Goal: Information Seeking & Learning: Learn about a topic

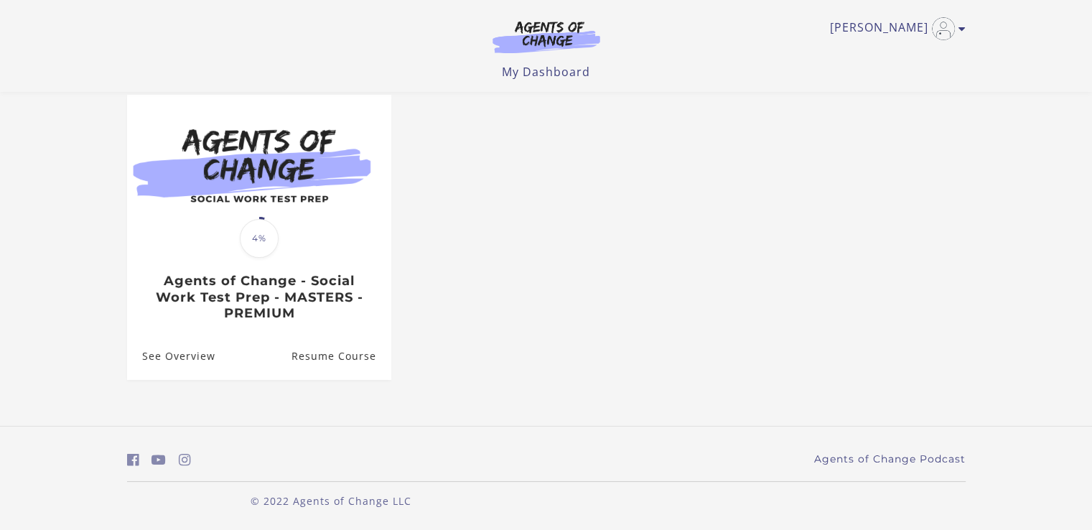
scroll to position [127, 0]
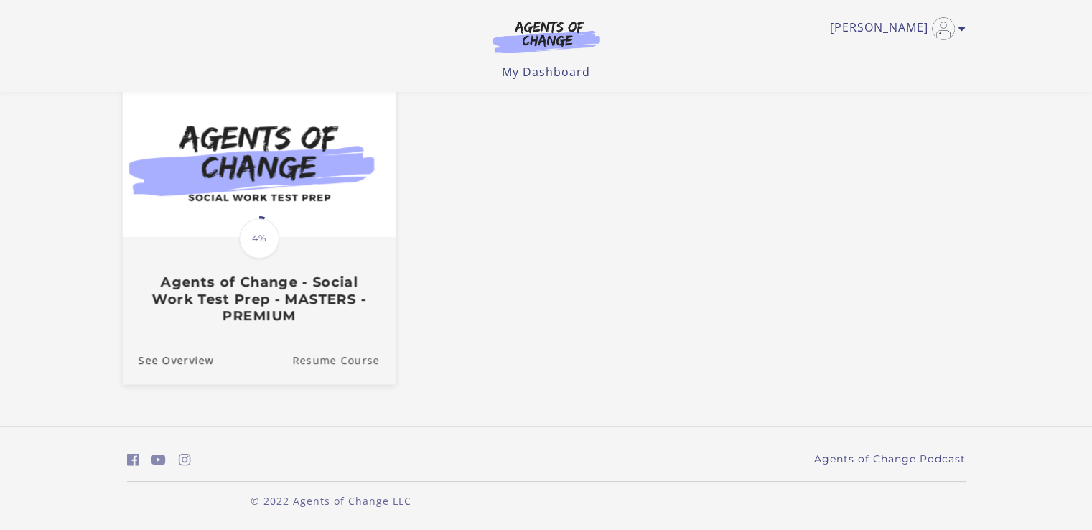
click at [363, 358] on link "Resume Course" at bounding box center [343, 360] width 103 height 48
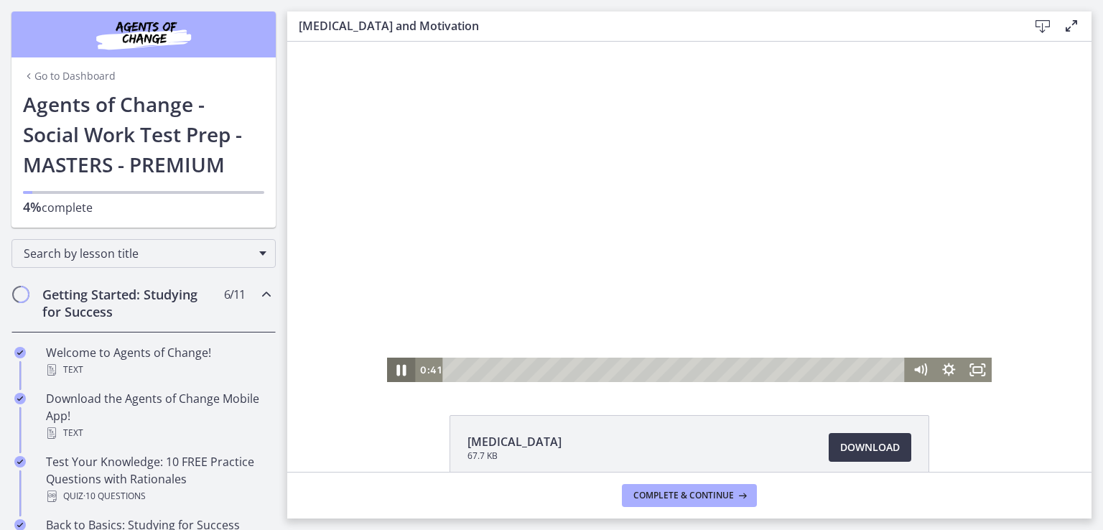
click at [399, 370] on icon "Pause" at bounding box center [401, 370] width 9 height 11
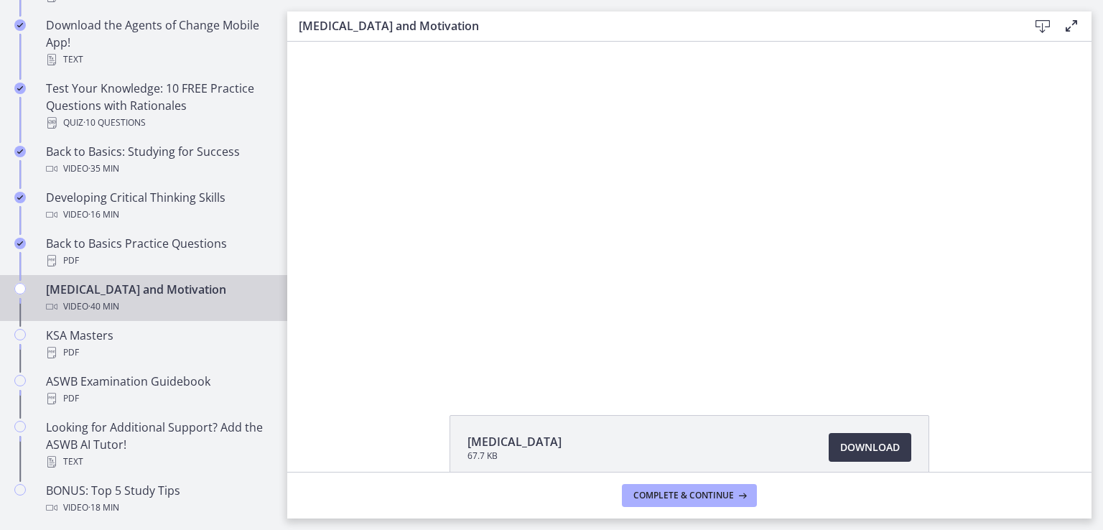
scroll to position [402, 0]
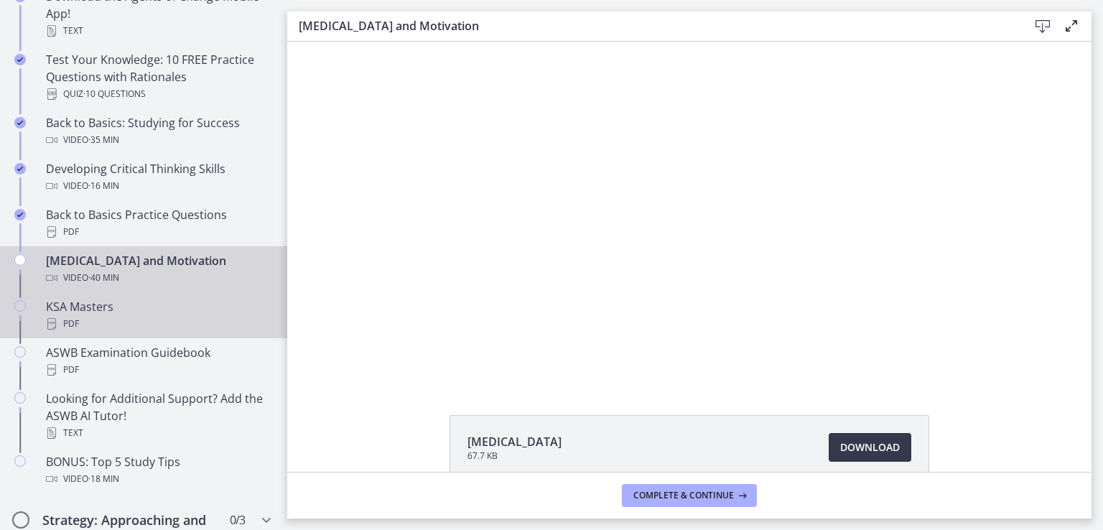
click at [138, 317] on div "PDF" at bounding box center [158, 323] width 224 height 17
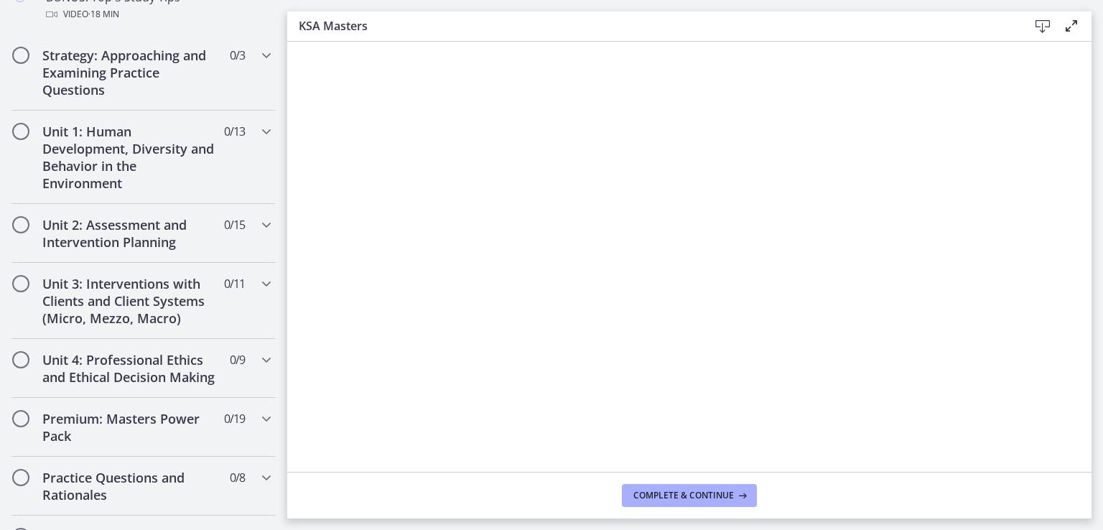
scroll to position [891, 0]
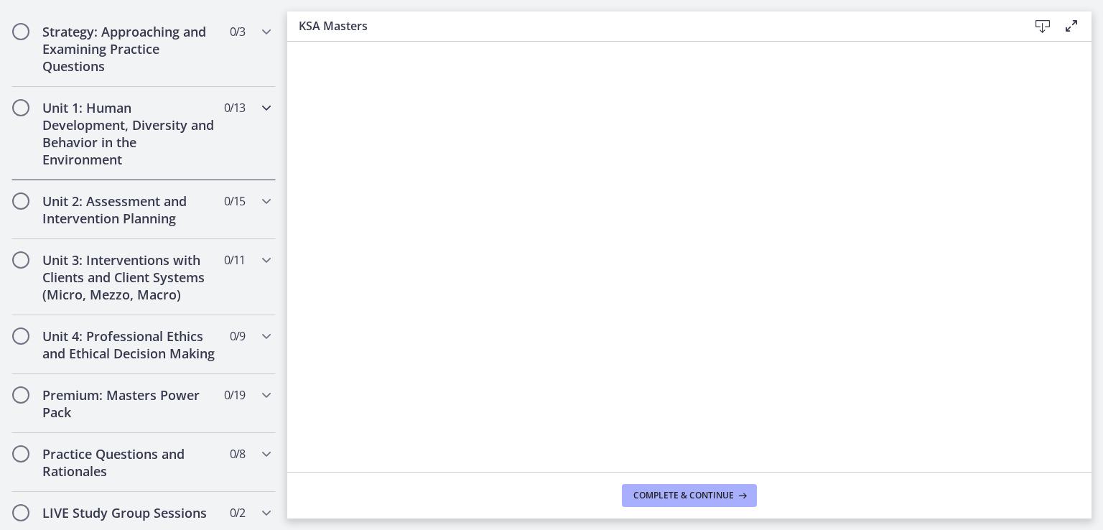
click at [258, 107] on icon "Chapters" at bounding box center [266, 107] width 17 height 17
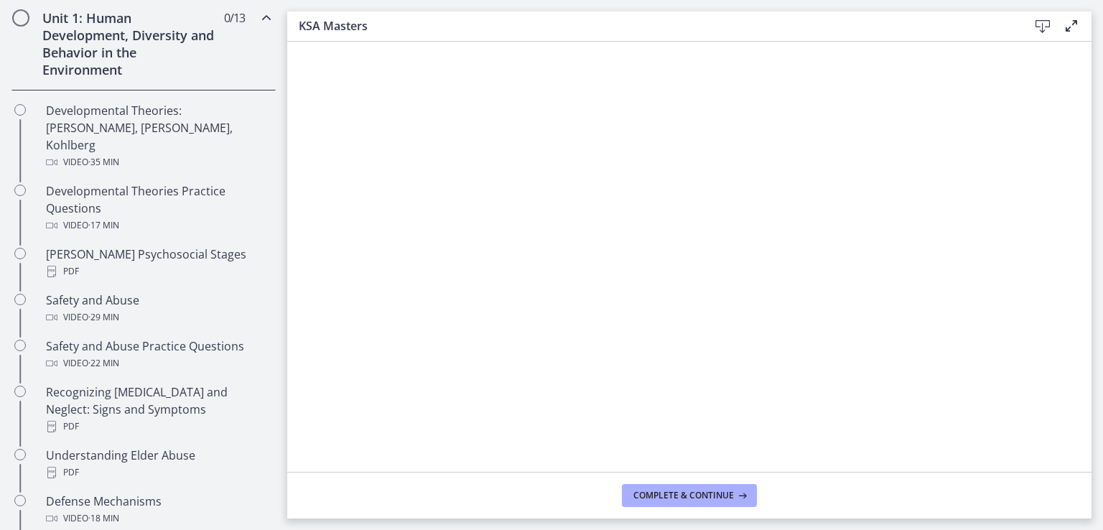
scroll to position [402, 0]
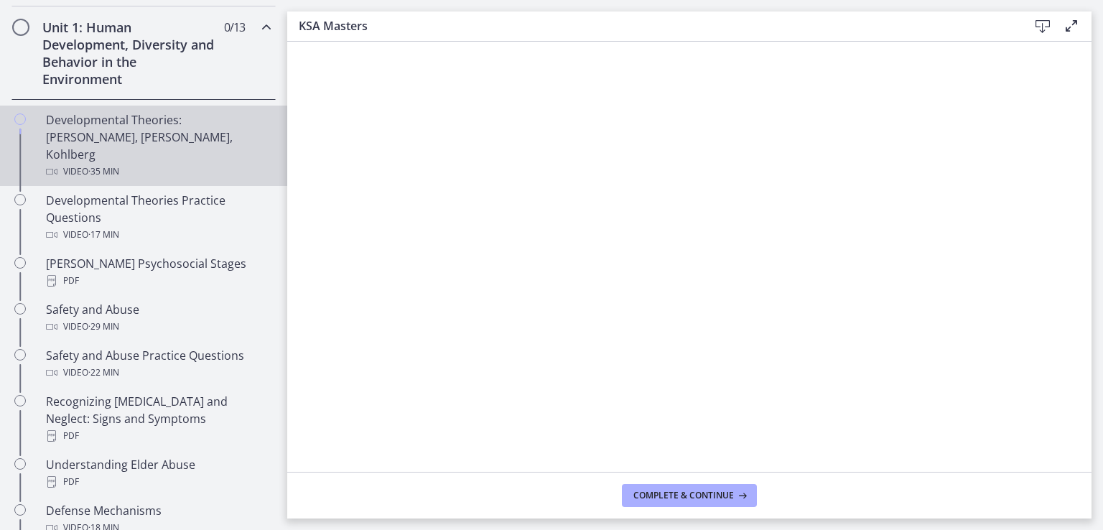
click at [175, 141] on div "Developmental Theories: Erikson, Piaget, Kohlberg Video · 35 min" at bounding box center [158, 145] width 224 height 69
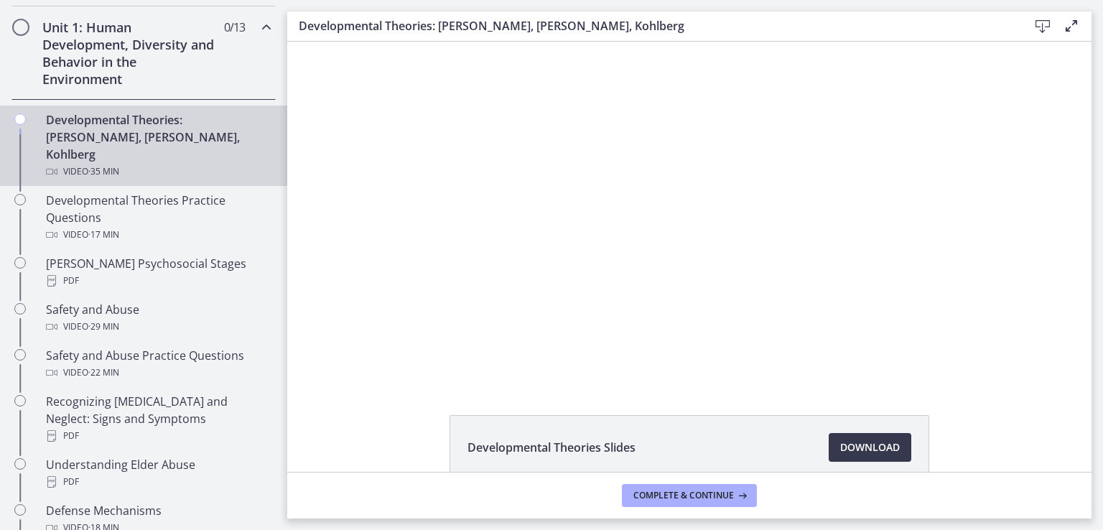
click at [350, 277] on div "Click for sound @keyframes VOLUME_SMALL_WAVE_FLASH { 0% { opacity: 0; } 33% { o…" at bounding box center [689, 212] width 804 height 340
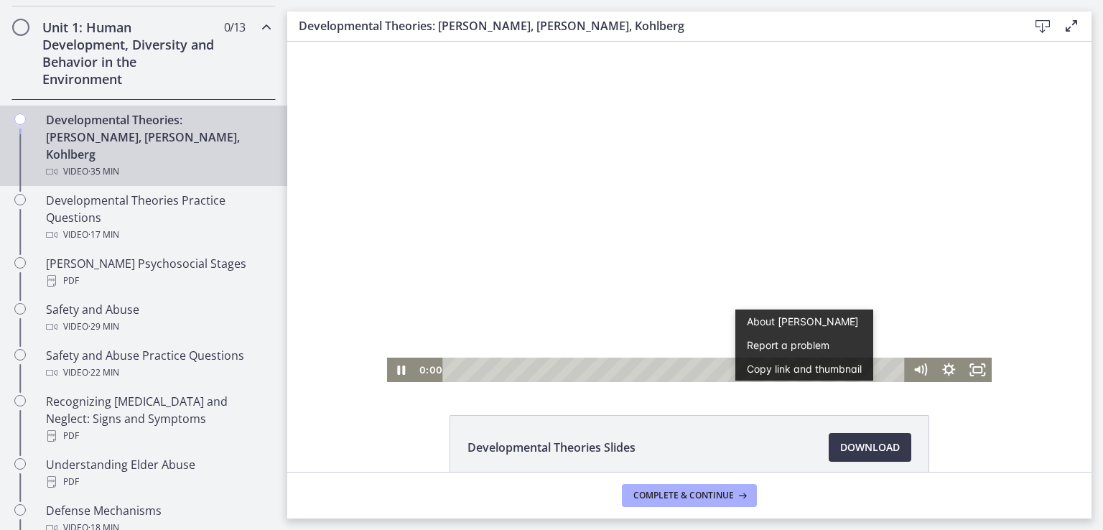
drag, startPoint x: 873, startPoint y: 372, endPoint x: 415, endPoint y: 366, distance: 458.3
click at [416, 366] on div "0:00 0:00" at bounding box center [661, 370] width 491 height 24
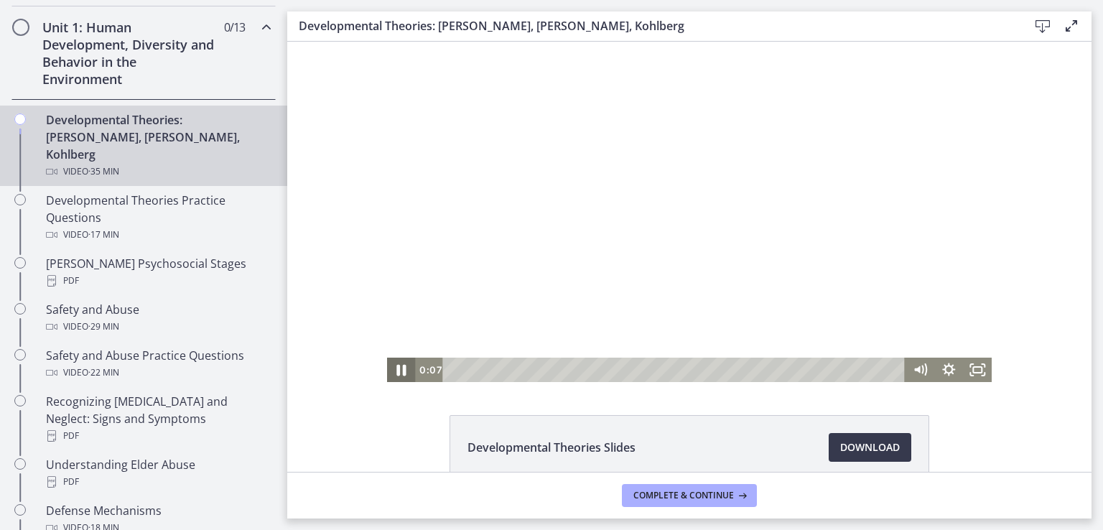
click at [397, 371] on icon "Pause" at bounding box center [401, 370] width 9 height 11
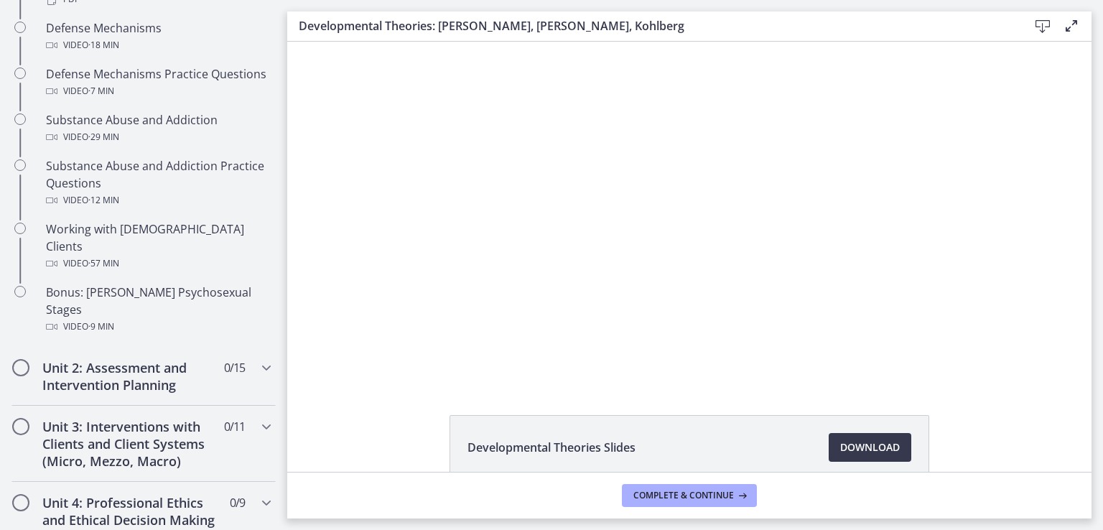
scroll to position [891, 0]
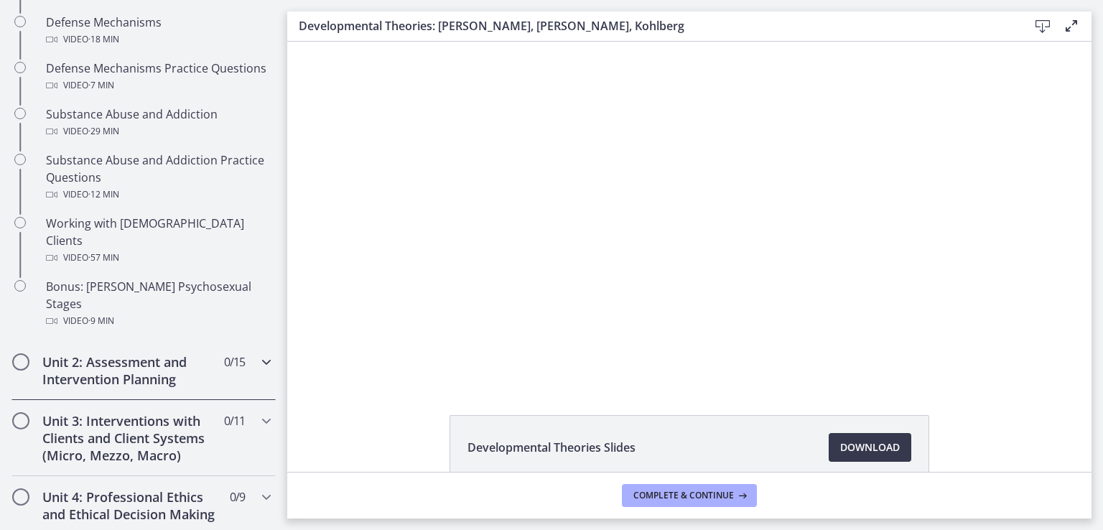
click at [162, 353] on h2 "Unit 2: Assessment and Intervention Planning" at bounding box center [129, 370] width 175 height 34
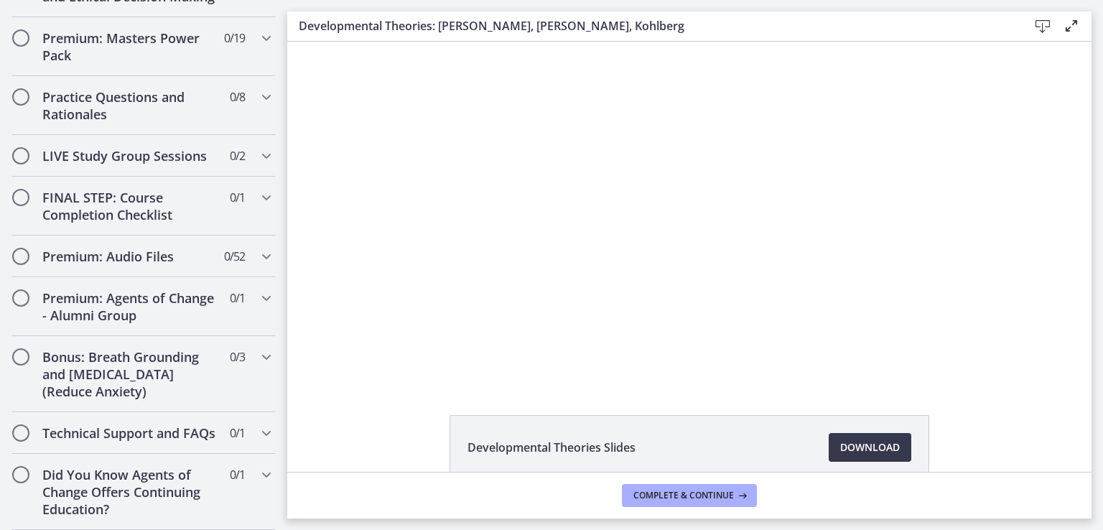
scroll to position [1599, 0]
click at [160, 147] on h2 "LIVE Study Group Sessions" at bounding box center [129, 155] width 175 height 17
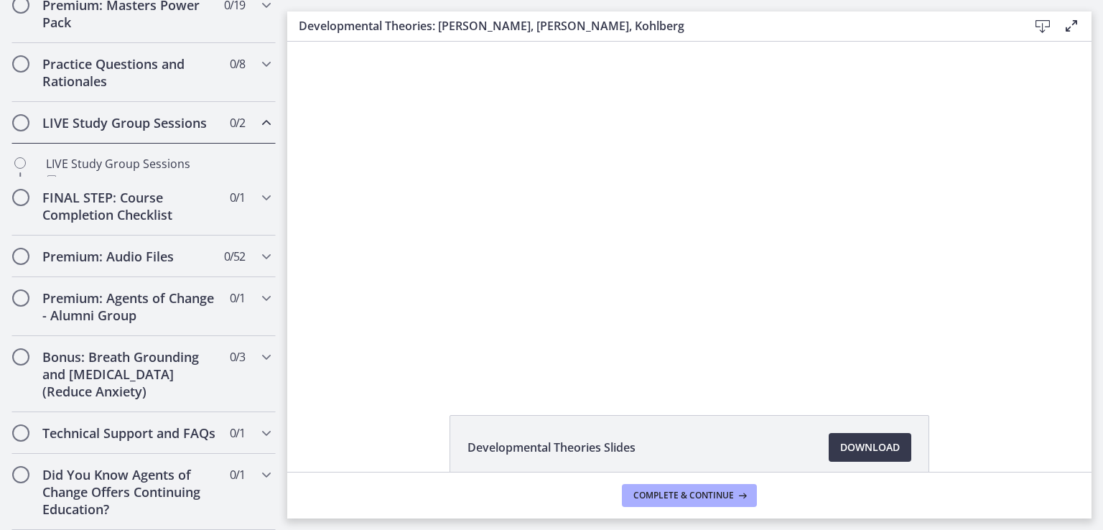
scroll to position [709, 0]
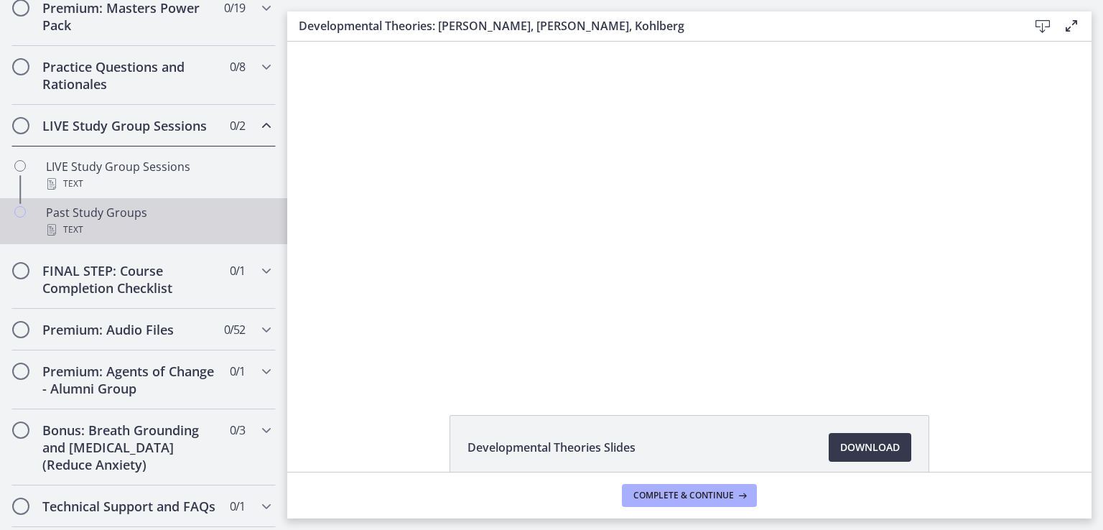
click at [124, 230] on div "Past Study Groups Text" at bounding box center [158, 221] width 224 height 34
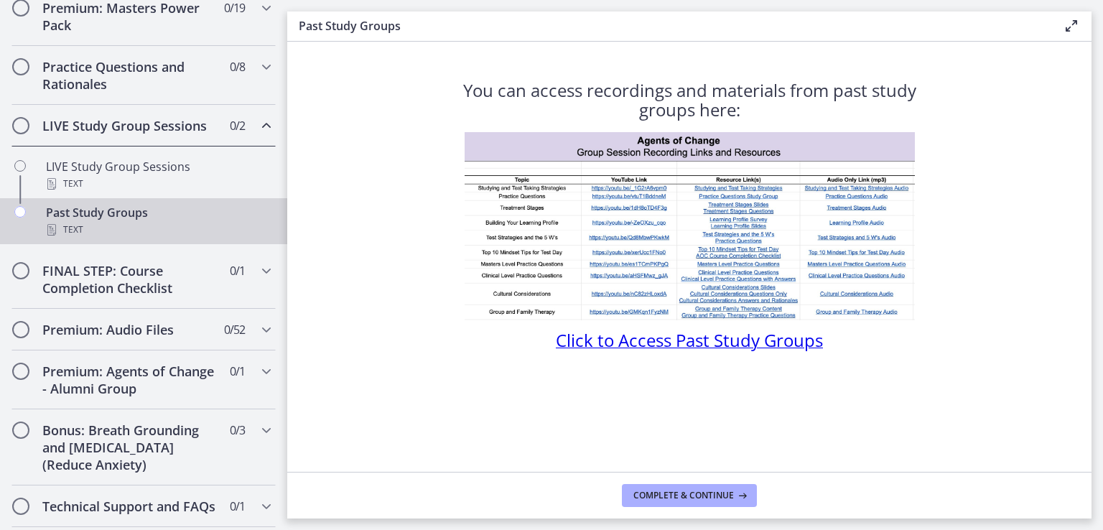
click at [593, 347] on span "Click to Access Past Study Groups" at bounding box center [689, 340] width 267 height 24
